Goal: Task Accomplishment & Management: Manage account settings

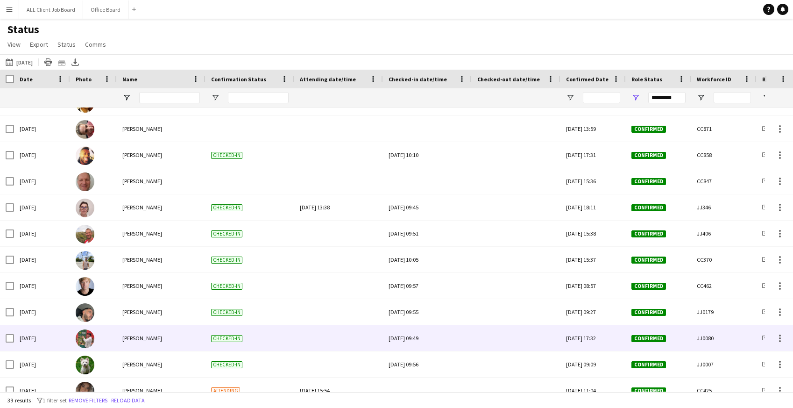
click at [488, 338] on div at bounding box center [517, 338] width 78 height 26
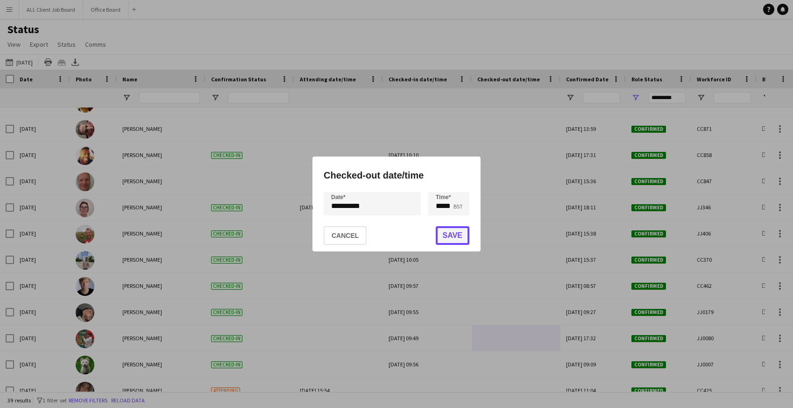
click at [455, 237] on button "Save" at bounding box center [453, 235] width 34 height 19
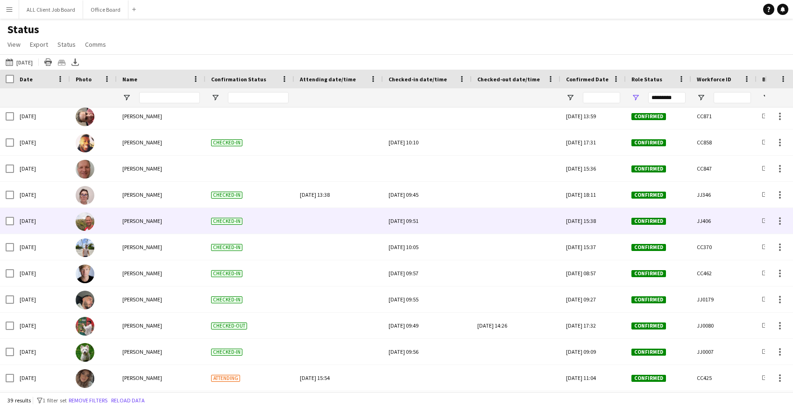
click at [492, 220] on div at bounding box center [517, 221] width 78 height 26
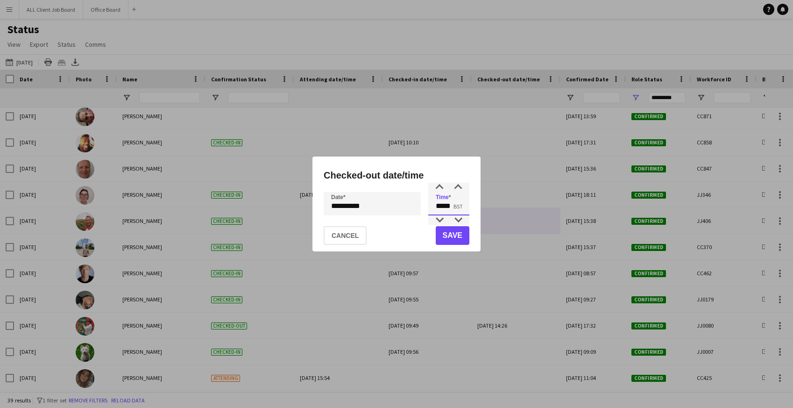
drag, startPoint x: 435, startPoint y: 208, endPoint x: 474, endPoint y: 209, distance: 38.3
click at [474, 209] on div "**********" at bounding box center [397, 204] width 168 height 95
type input "*****"
click at [463, 235] on button "Save" at bounding box center [453, 235] width 34 height 19
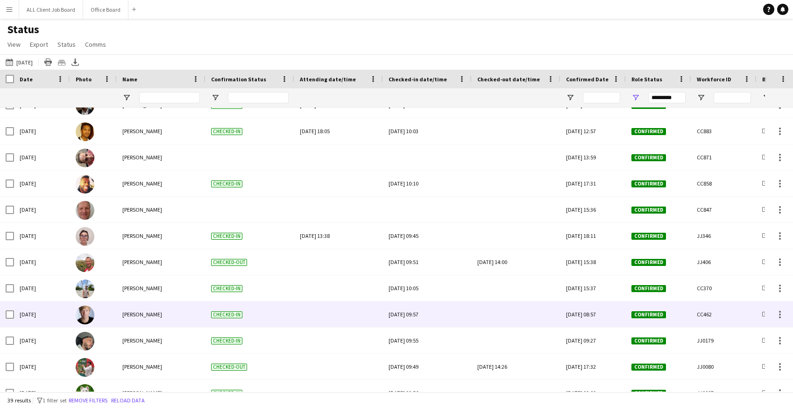
scroll to position [362, 0]
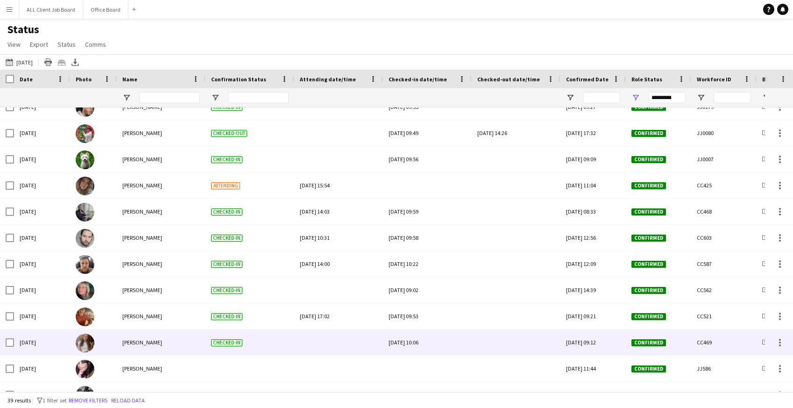
click at [503, 343] on div at bounding box center [517, 342] width 78 height 26
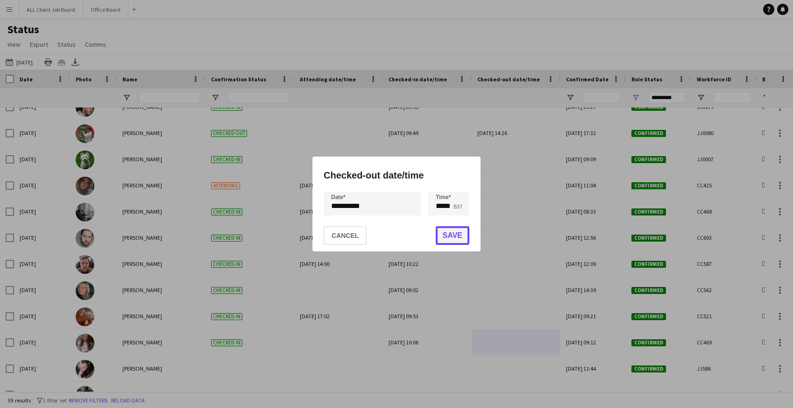
click at [458, 230] on button "Save" at bounding box center [453, 235] width 34 height 19
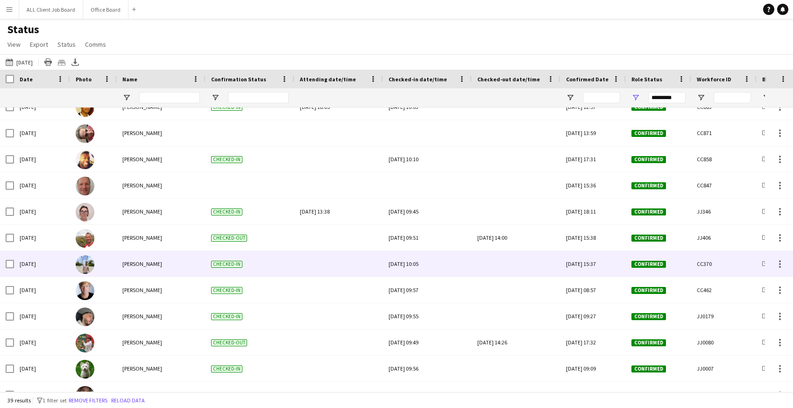
click at [501, 272] on div at bounding box center [517, 264] width 78 height 26
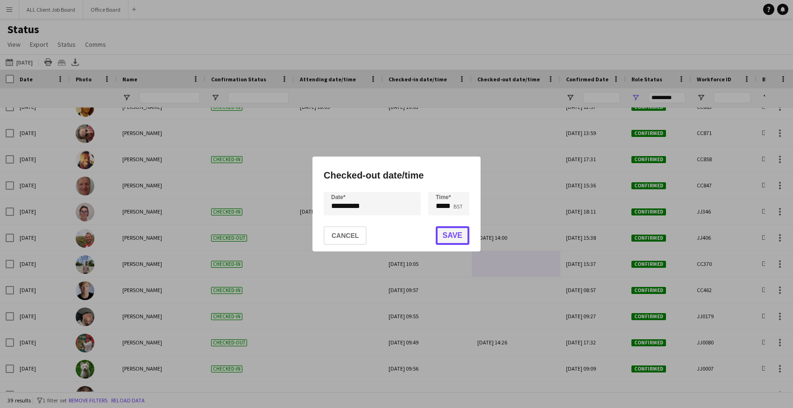
click at [457, 234] on button "Save" at bounding box center [453, 235] width 34 height 19
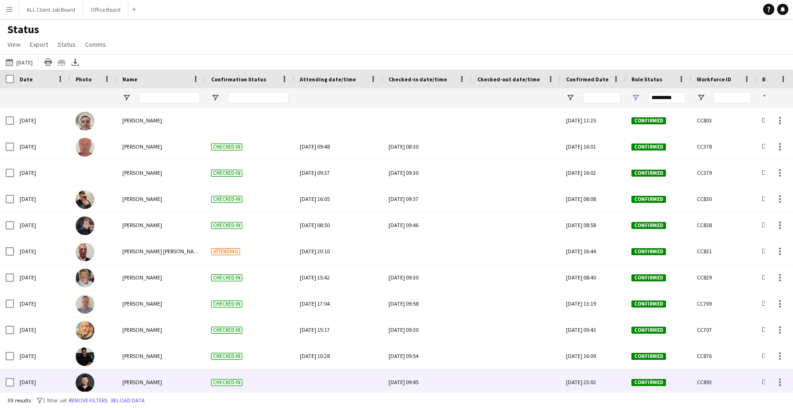
click at [496, 387] on div at bounding box center [517, 382] width 78 height 26
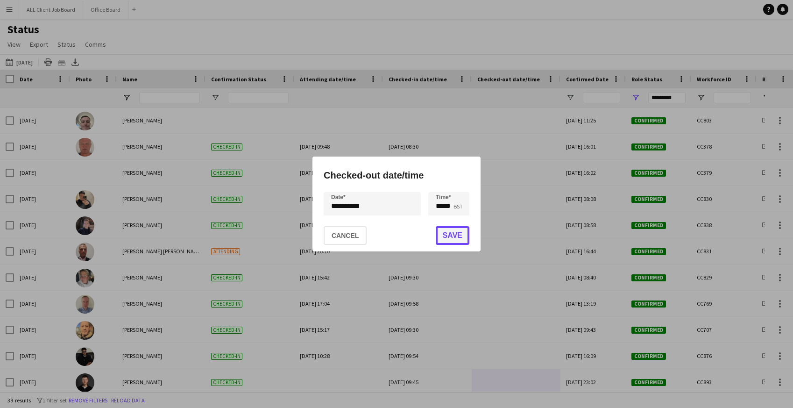
click at [451, 240] on button "Save" at bounding box center [453, 235] width 34 height 19
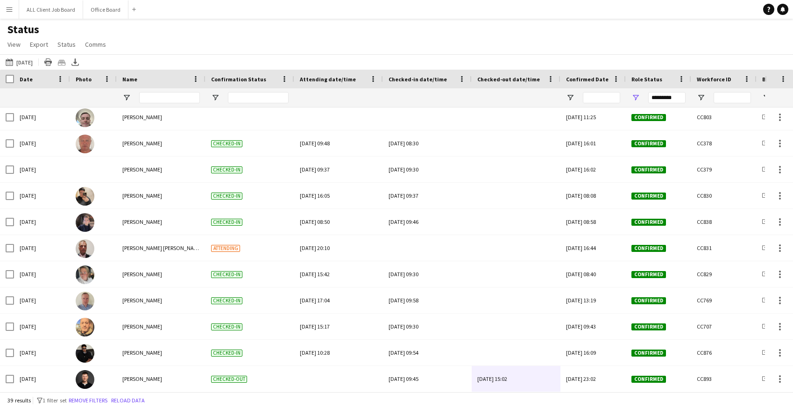
click at [13, 9] on app-icon "Menu" at bounding box center [9, 9] width 7 height 7
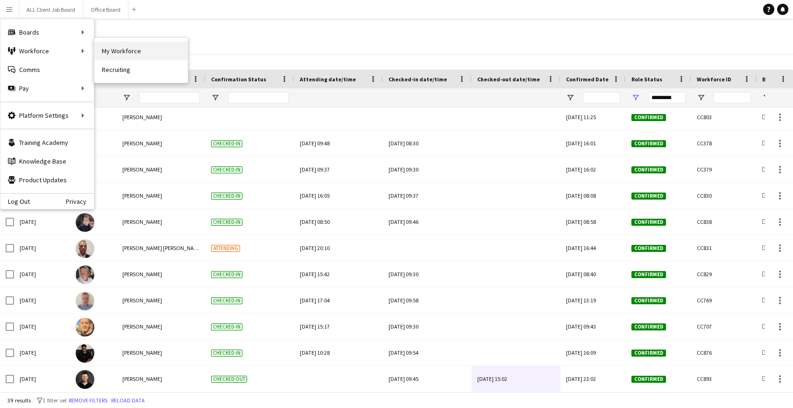
click at [121, 56] on link "My Workforce" at bounding box center [140, 51] width 93 height 19
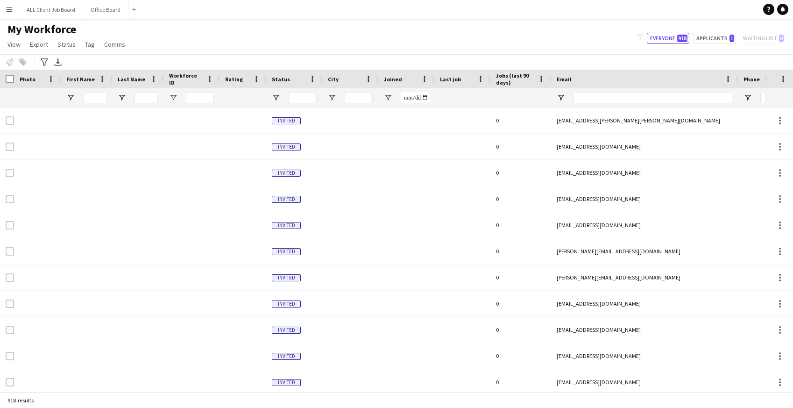
type input "**********"
click at [97, 98] on input "First Name Filter Input" at bounding box center [94, 97] width 23 height 11
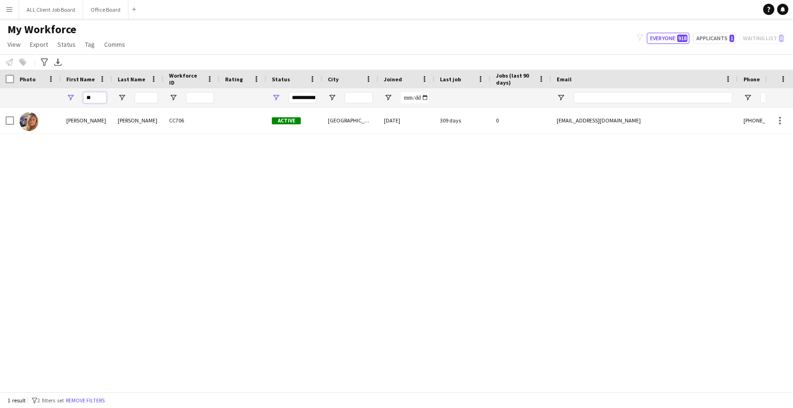
type input "*"
